Goal: Navigation & Orientation: Find specific page/section

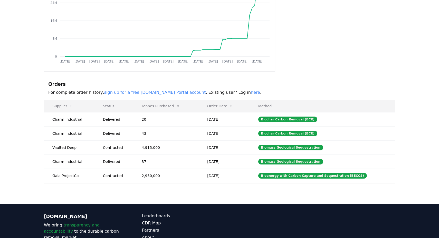
scroll to position [77, 0]
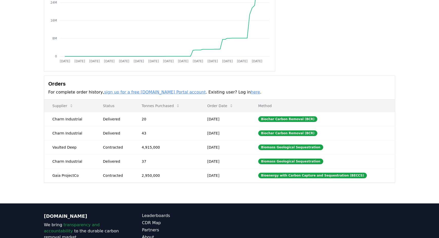
click at [262, 91] on p "For complete order history, sign up for a free [DOMAIN_NAME] Portal account . E…" at bounding box center [219, 92] width 342 height 6
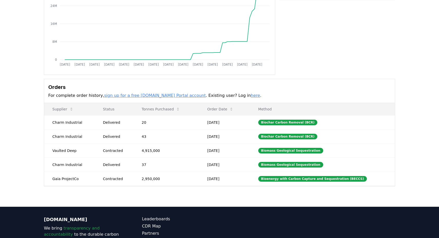
scroll to position [72, 0]
